Goal: Register for event/course

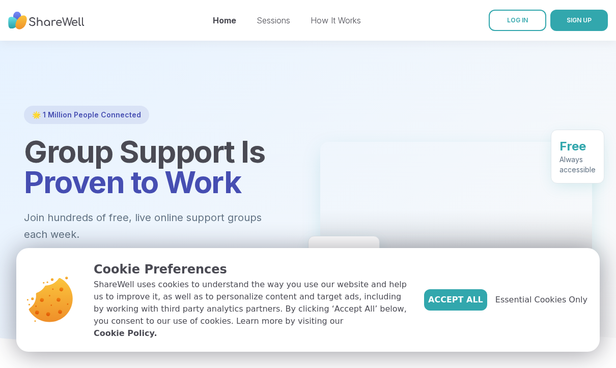
click at [483, 306] on span "Accept All" at bounding box center [455, 300] width 55 height 12
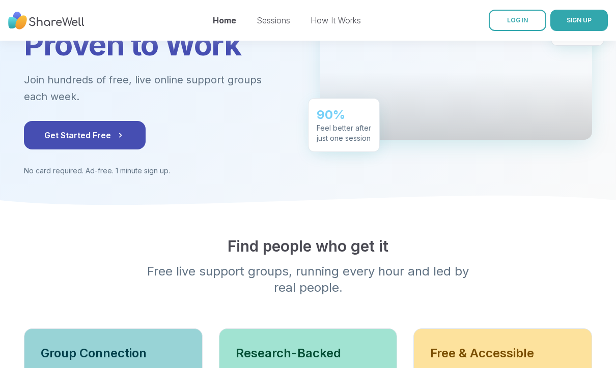
scroll to position [138, 0]
click at [91, 132] on button "Get Started Free" at bounding box center [85, 135] width 122 height 29
click at [514, 22] on span "LOG IN" at bounding box center [517, 20] width 21 height 8
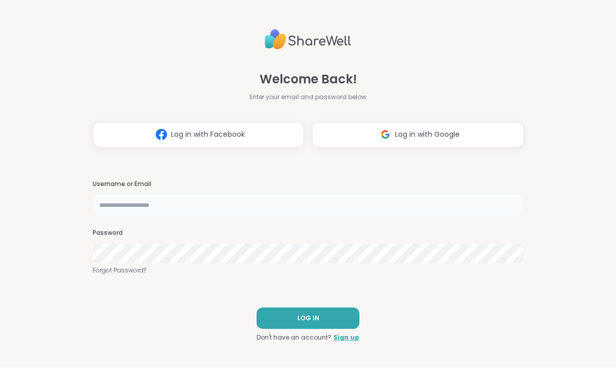
click at [156, 215] on input "text" at bounding box center [308, 205] width 431 height 20
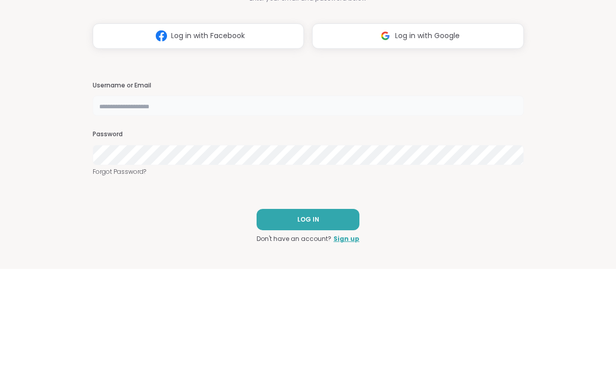
type input "*****"
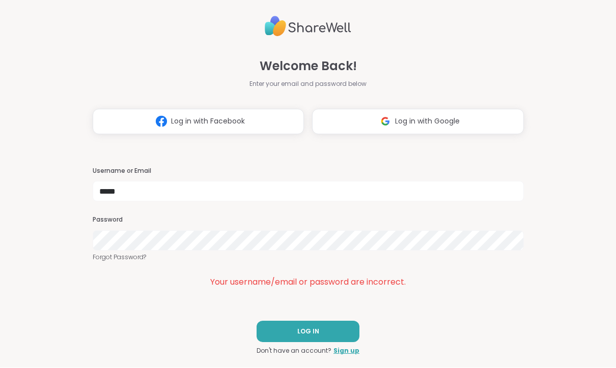
click at [322, 329] on button "LOG IN" at bounding box center [308, 332] width 103 height 21
click at [316, 332] on span "LOG IN" at bounding box center [308, 332] width 22 height 9
click at [120, 258] on link "Forgot Password?" at bounding box center [308, 257] width 431 height 9
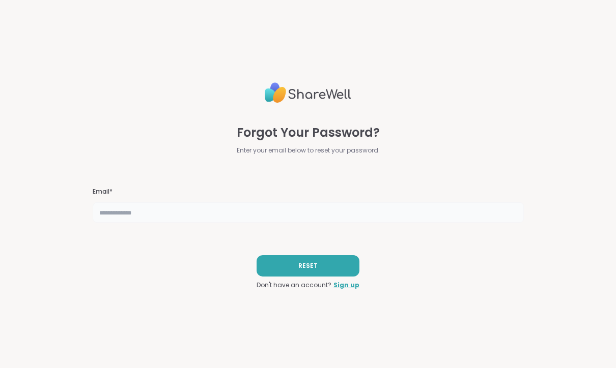
click at [261, 212] on input "text" at bounding box center [308, 213] width 431 height 20
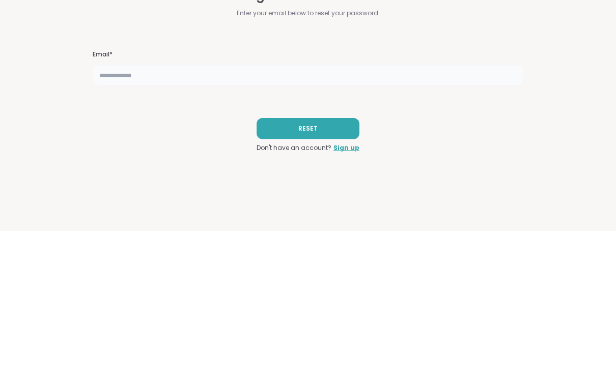
type input "**********"
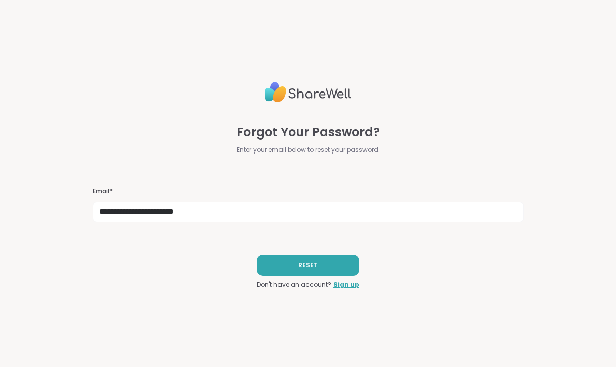
click at [310, 264] on span "RESET" at bounding box center [307, 266] width 19 height 9
click at [311, 260] on button "RESET" at bounding box center [308, 265] width 103 height 21
click at [317, 265] on span "RESET" at bounding box center [307, 266] width 19 height 9
click at [350, 284] on link "Sign up" at bounding box center [346, 285] width 26 height 9
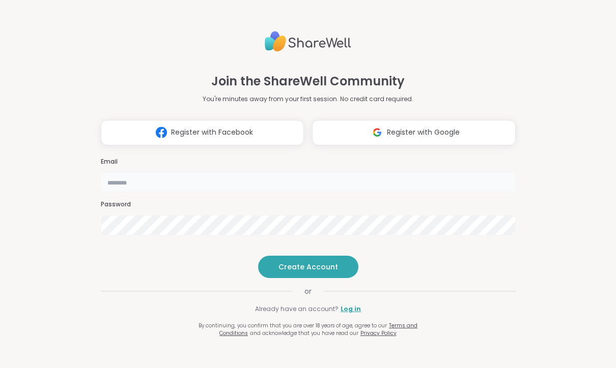
click at [164, 172] on input "email" at bounding box center [308, 182] width 415 height 20
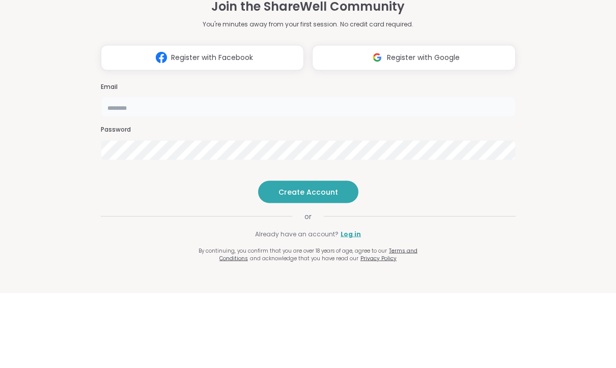
type input "**********"
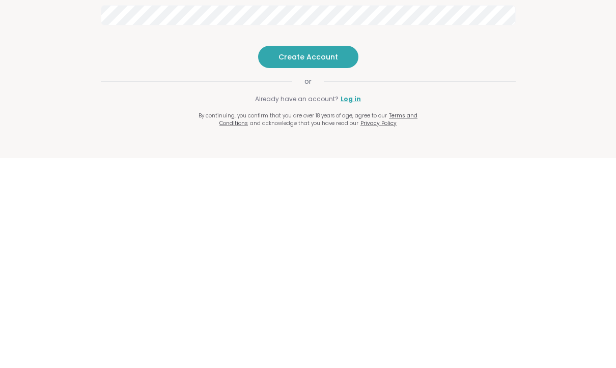
click at [311, 262] on span "Create Account" at bounding box center [308, 267] width 60 height 10
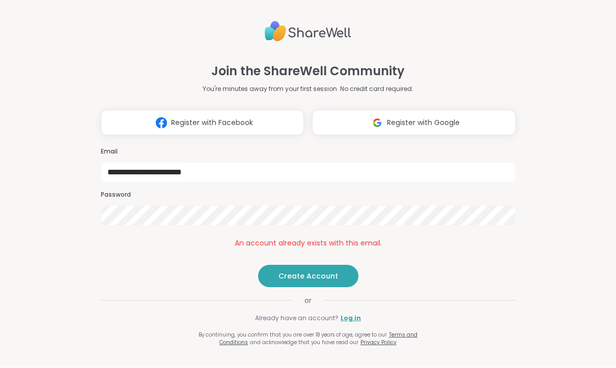
click at [321, 282] on span "Create Account" at bounding box center [308, 277] width 60 height 10
click at [355, 324] on link "Log in" at bounding box center [350, 319] width 20 height 9
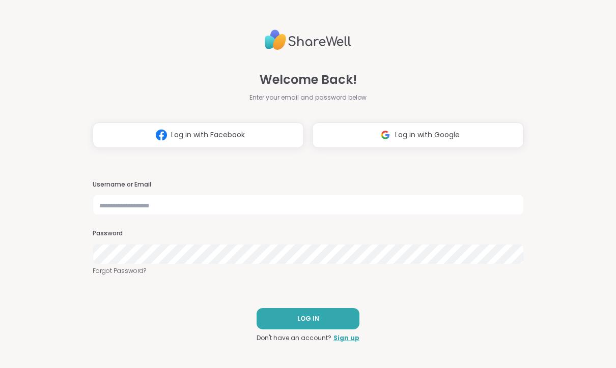
click at [318, 318] on button "LOG IN" at bounding box center [308, 318] width 103 height 21
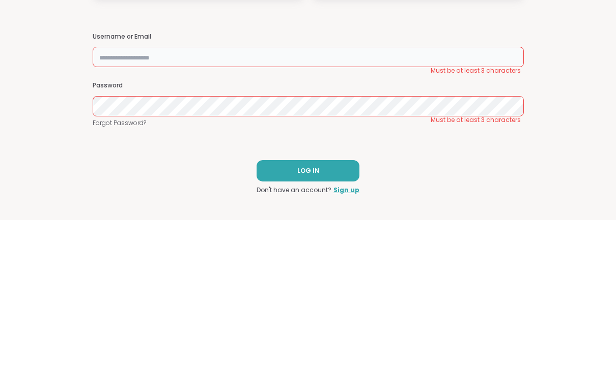
type input "*****"
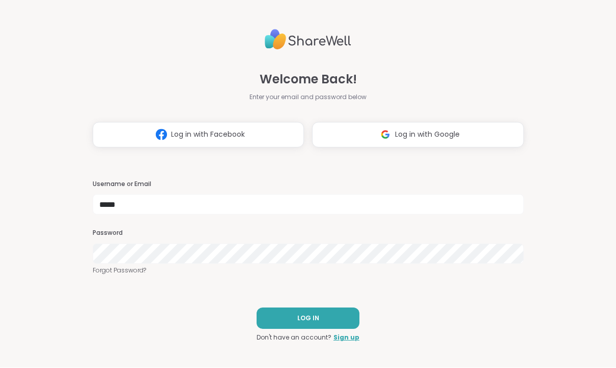
click at [318, 310] on button "LOG IN" at bounding box center [308, 318] width 103 height 21
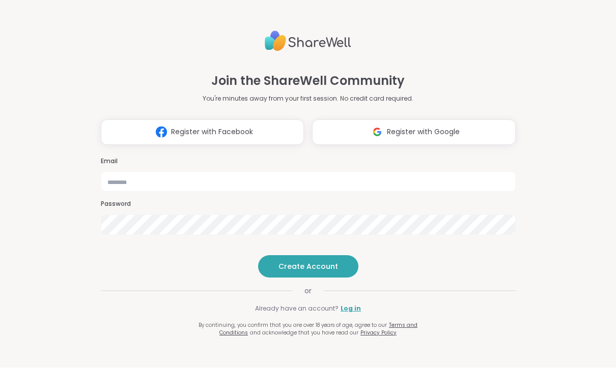
click at [177, 127] on span "Register with Facebook" at bounding box center [212, 132] width 82 height 11
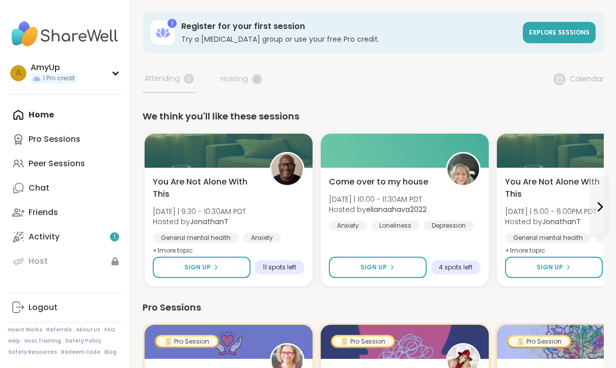
click at [65, 161] on div "Peer Sessions" at bounding box center [57, 163] width 56 height 11
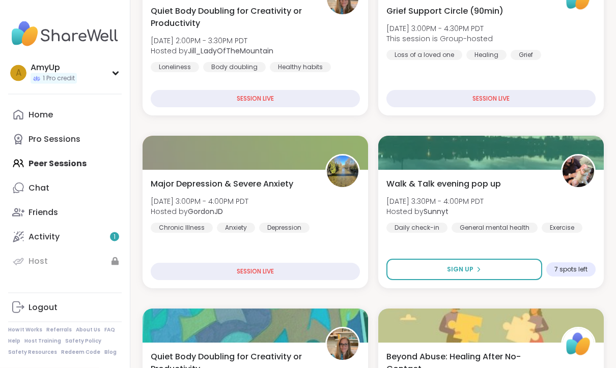
scroll to position [425, 0]
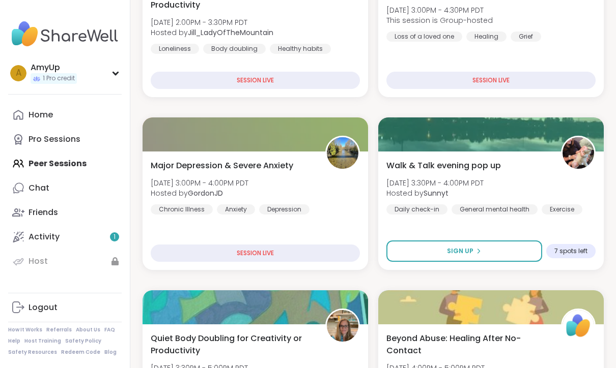
click at [262, 250] on div "SESSION LIVE" at bounding box center [255, 253] width 209 height 17
click at [252, 254] on div "SESSION LIVE" at bounding box center [255, 253] width 209 height 17
click at [263, 252] on div "SESSION LIVE" at bounding box center [255, 253] width 209 height 17
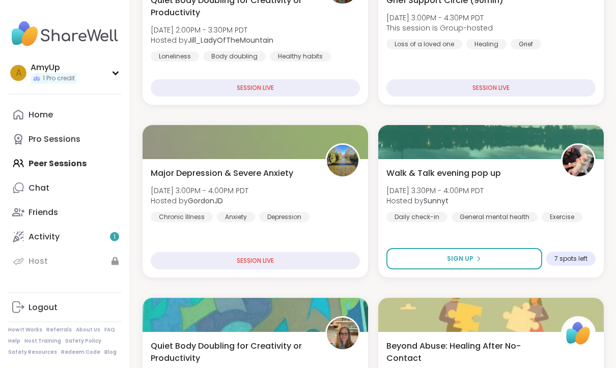
scroll to position [452, 0]
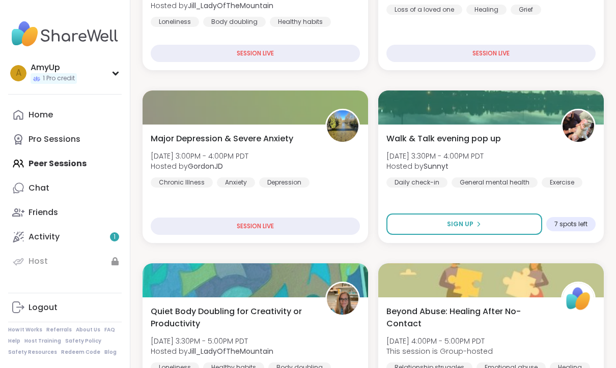
click at [257, 234] on div "SESSION LIVE" at bounding box center [255, 226] width 209 height 17
click at [241, 139] on span "Major Depression & Severe Anxiety" at bounding box center [222, 139] width 143 height 12
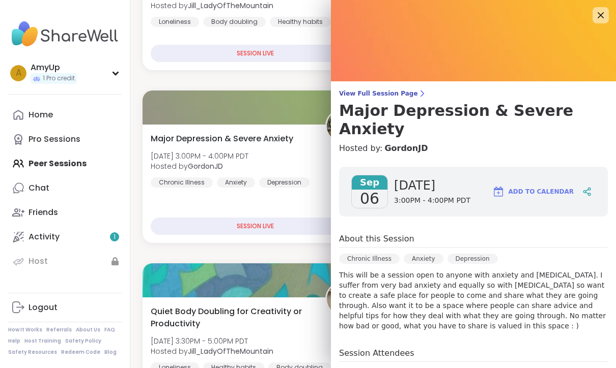
scroll to position [0, 0]
click at [391, 91] on span "View Full Session Page" at bounding box center [473, 94] width 269 height 8
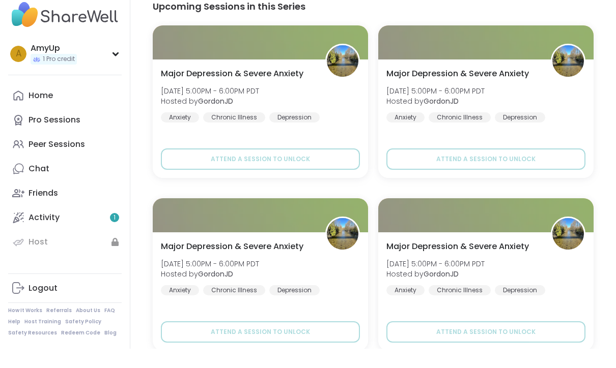
scroll to position [1043, 0]
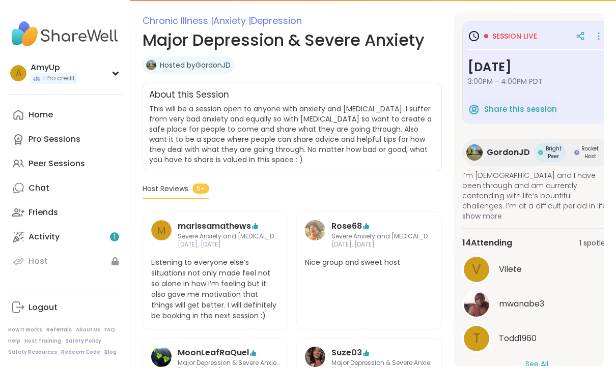
click at [503, 36] on span "Session live" at bounding box center [514, 36] width 45 height 10
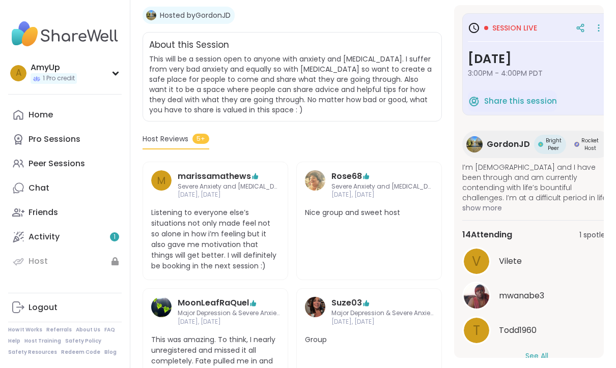
scroll to position [0, 0]
click at [509, 31] on span "Session live" at bounding box center [514, 28] width 45 height 10
click at [589, 22] on div at bounding box center [588, 28] width 35 height 18
click at [600, 26] on icon at bounding box center [598, 28] width 10 height 14
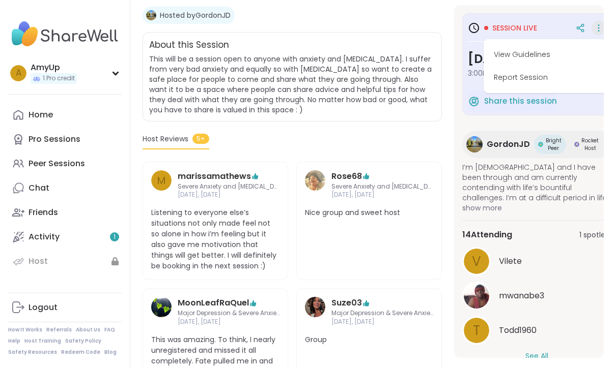
click at [568, 275] on div "V Vilete" at bounding box center [536, 261] width 149 height 29
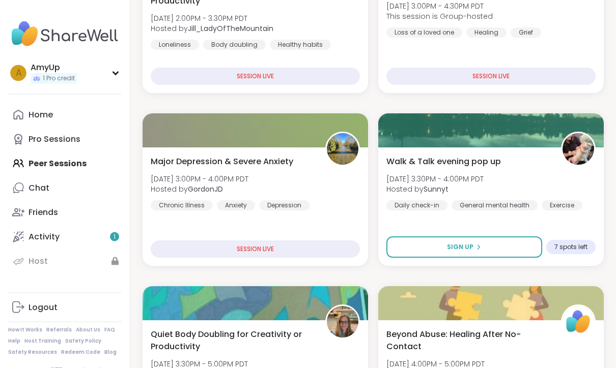
scroll to position [430, 0]
click at [234, 187] on span "Hosted by [PERSON_NAME]" at bounding box center [200, 189] width 98 height 10
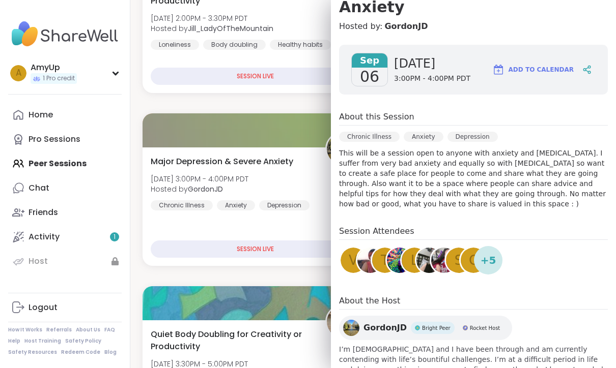
scroll to position [122, 0]
click at [547, 248] on div "Session Attendees V T L S C + 5" at bounding box center [473, 252] width 269 height 53
click at [511, 253] on div "Session Attendees V T L S C + 5" at bounding box center [473, 252] width 269 height 53
click at [490, 253] on span "+ 5" at bounding box center [488, 260] width 16 height 15
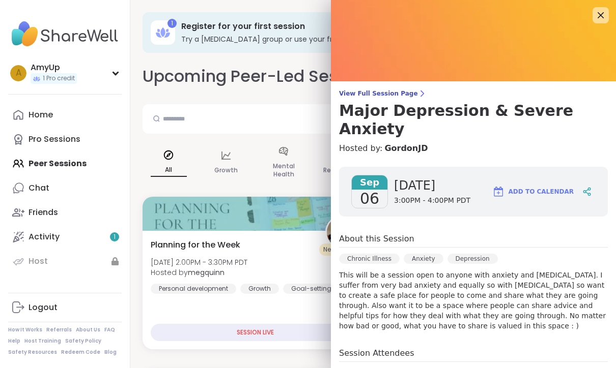
scroll to position [0, 0]
click at [389, 98] on link "View Full Session Page Major [MEDICAL_DATA] & Severe Anxiety" at bounding box center [473, 114] width 269 height 49
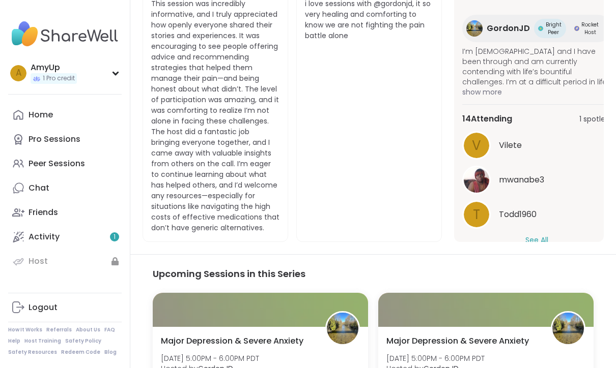
scroll to position [788, 0]
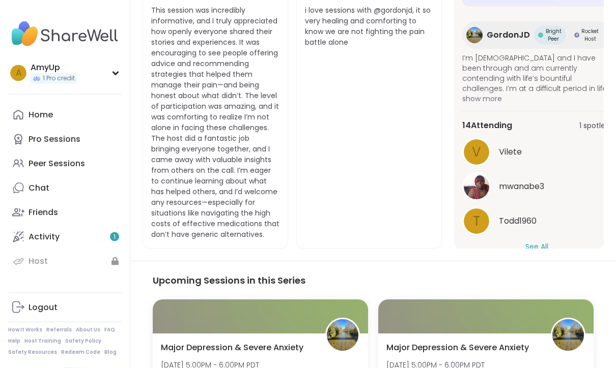
click at [598, 121] on span "1 spot left" at bounding box center [595, 126] width 32 height 11
click at [530, 242] on button "See All" at bounding box center [536, 247] width 23 height 11
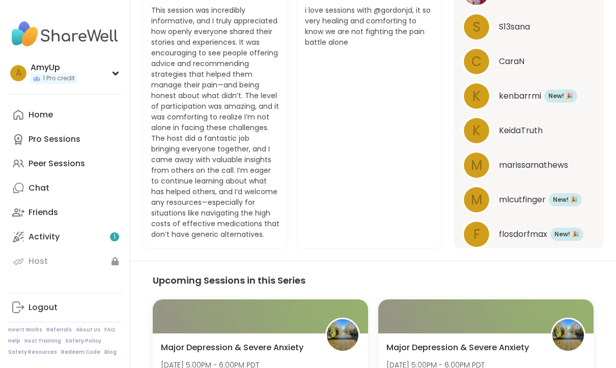
scroll to position [367, 0]
click at [540, 255] on button "See Less" at bounding box center [537, 260] width 30 height 11
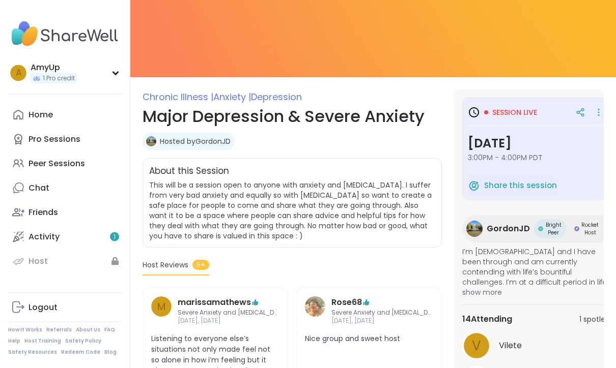
scroll to position [0, 0]
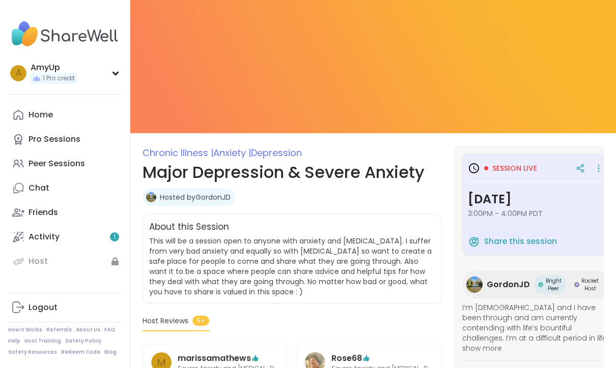
click at [527, 167] on span "Session live" at bounding box center [514, 168] width 45 height 10
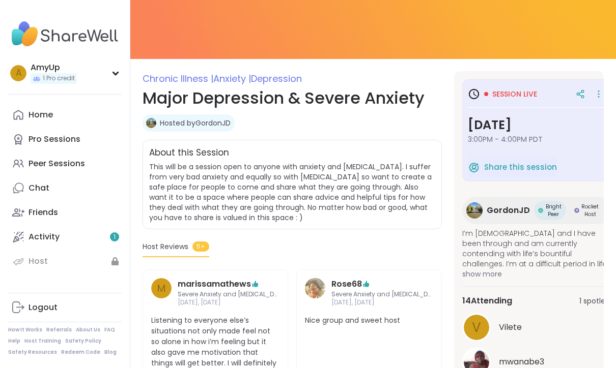
scroll to position [74, 0]
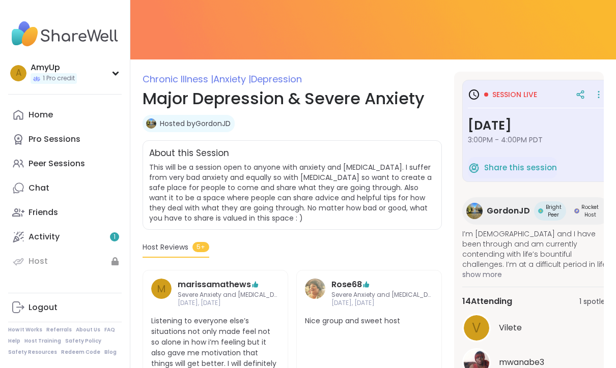
click at [39, 161] on div "Peer Sessions" at bounding box center [57, 163] width 56 height 11
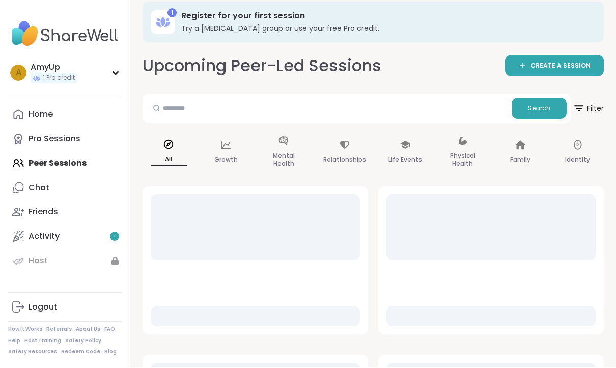
scroll to position [11, 0]
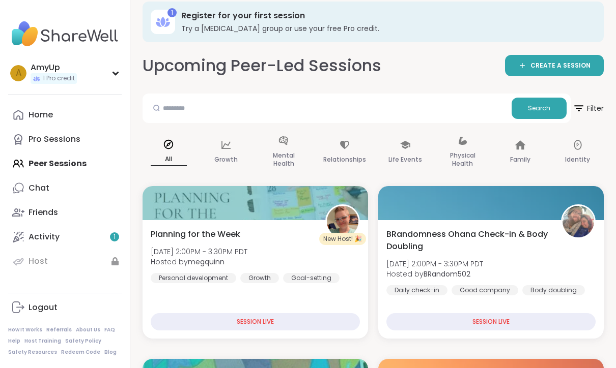
click at [164, 21] on icon at bounding box center [162, 22] width 5 height 10
click at [213, 19] on h3 "Register for your first session" at bounding box center [385, 15] width 408 height 11
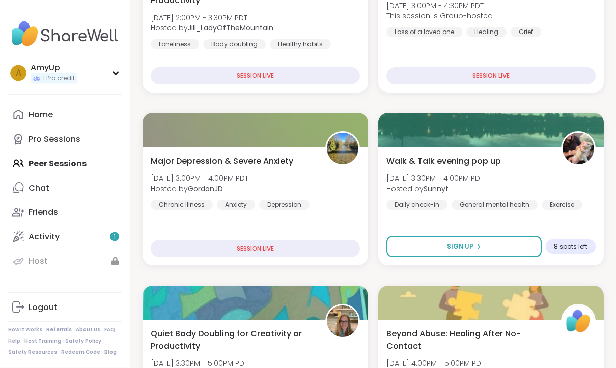
scroll to position [430, 0]
click at [267, 246] on div "SESSION LIVE" at bounding box center [255, 248] width 209 height 17
click at [321, 218] on div "Major [MEDICAL_DATA] & Severe Anxiety [DATE] 3:00PM - 4:00PM PDT Hosted by Gord…" at bounding box center [255, 206] width 225 height 119
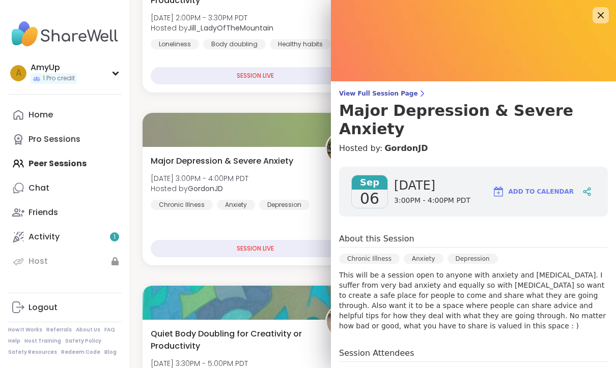
scroll to position [0, 0]
click at [385, 94] on span "View Full Session Page" at bounding box center [473, 94] width 269 height 8
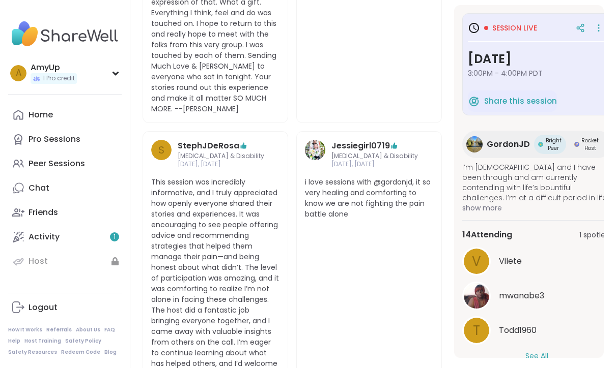
scroll to position [589, 0]
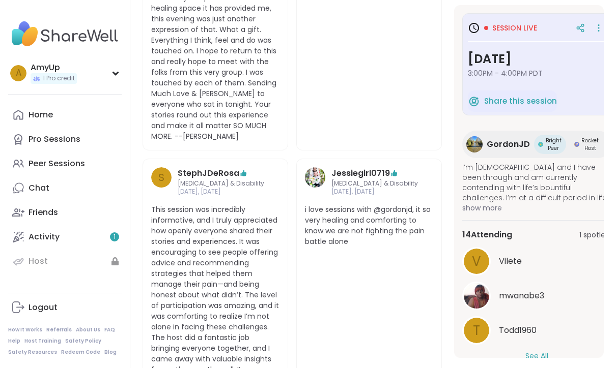
click at [590, 234] on span "1 spot left" at bounding box center [595, 235] width 32 height 11
click at [546, 355] on button "See All" at bounding box center [536, 356] width 23 height 11
click at [592, 143] on span "Rocket Host" at bounding box center [590, 144] width 18 height 15
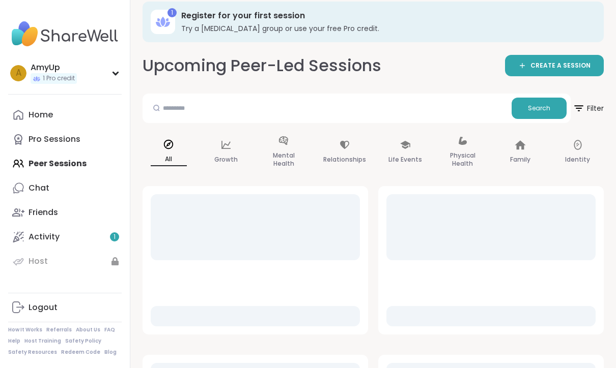
scroll to position [107, 0]
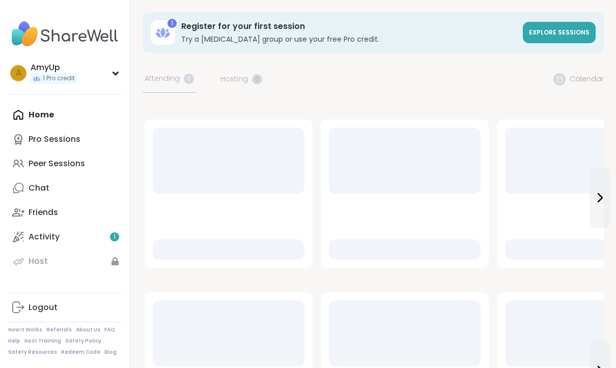
scroll to position [1, 0]
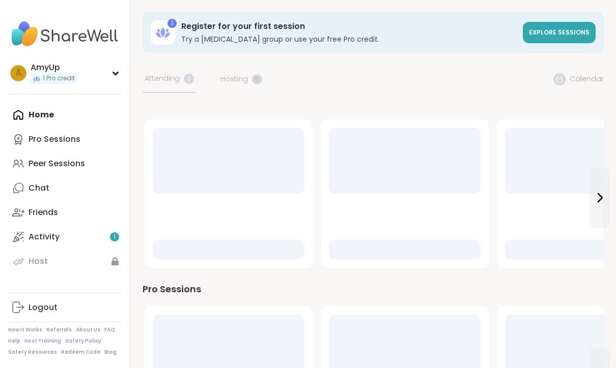
scroll to position [1, 0]
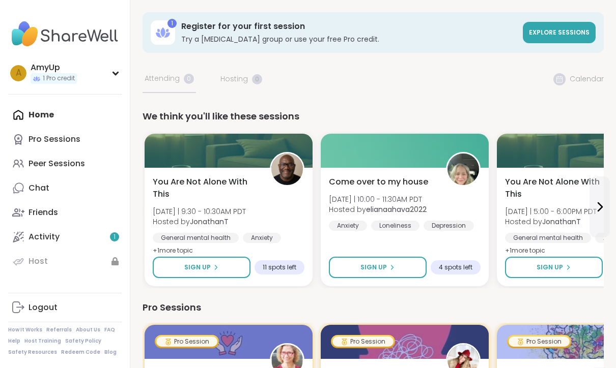
click at [195, 32] on div "Register for your first session Try a [MEDICAL_DATA] group or use your free Pro…" at bounding box center [348, 32] width 335 height 23
click at [81, 77] on div "A AmyUp 1 Pro credit" at bounding box center [64, 73] width 113 height 26
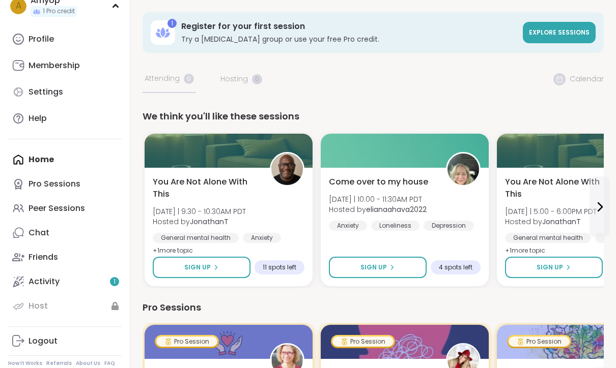
scroll to position [67, 0]
click at [54, 69] on div "Membership" at bounding box center [54, 66] width 51 height 11
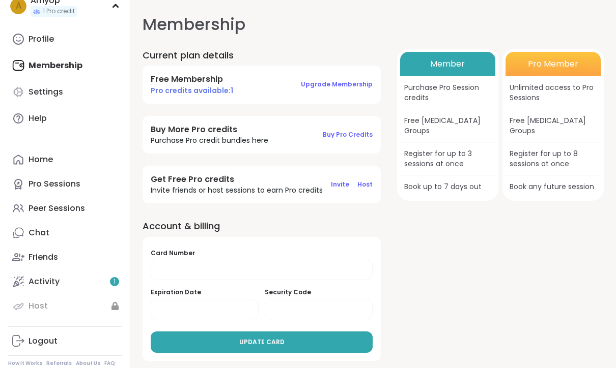
scroll to position [67, 0]
click at [59, 212] on div "Peer Sessions" at bounding box center [57, 209] width 56 height 11
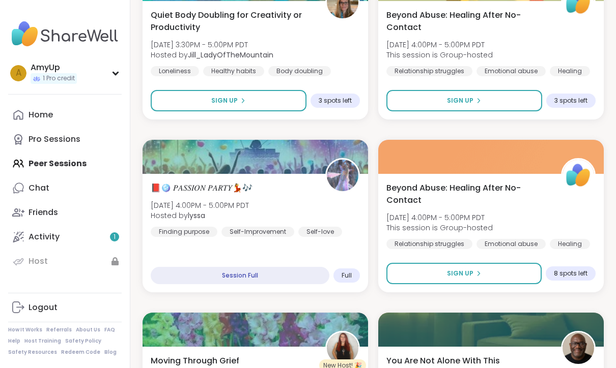
scroll to position [749, 0]
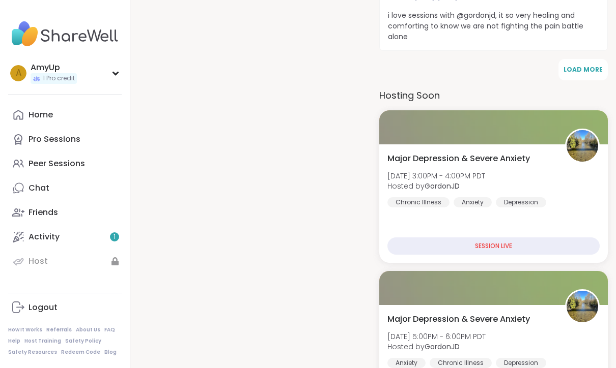
scroll to position [898, 0]
click at [507, 238] on div "SESSION LIVE" at bounding box center [493, 246] width 212 height 17
click at [575, 187] on div "Major Depression & Severe Anxiety Sat, Sep 06 | 3:00PM - 4:00PM PDT Hosted by G…" at bounding box center [493, 180] width 212 height 55
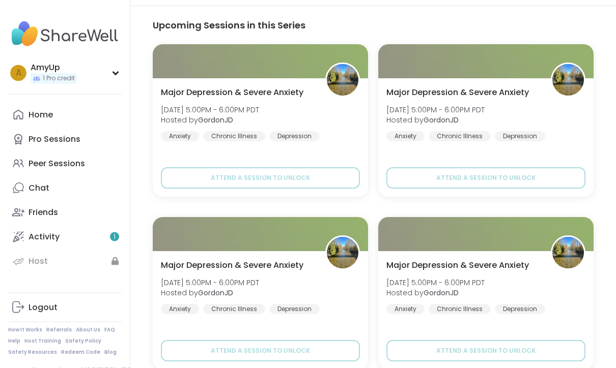
scroll to position [1043, 0]
click at [252, 174] on span "Attend a session to unlock" at bounding box center [260, 178] width 99 height 9
